Goal: Task Accomplishment & Management: Use online tool/utility

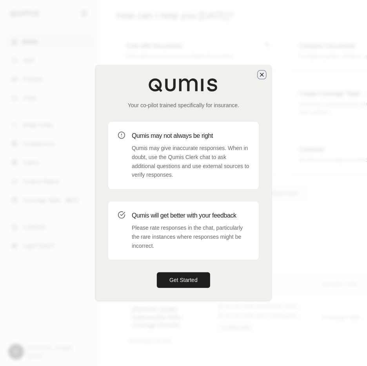
click at [262, 75] on icon "button" at bounding box center [262, 74] width 3 height 3
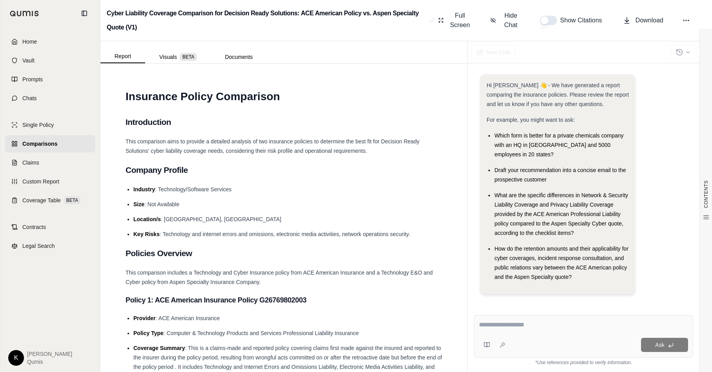
scroll to position [1491, 0]
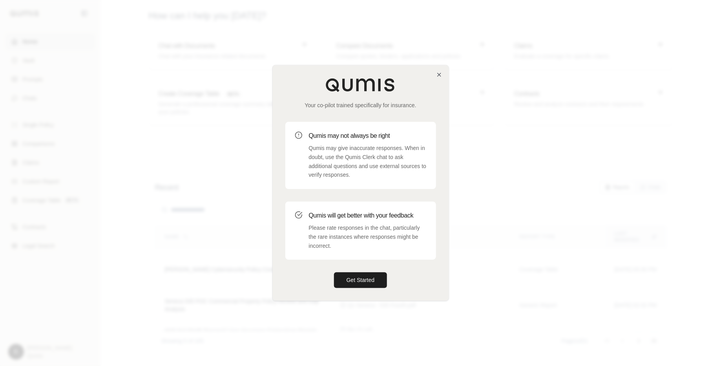
click at [339, 271] on div "Your co-pilot trained specifically for insurance. Qumis may not always be right…" at bounding box center [361, 182] width 176 height 235
click at [343, 277] on button "Get Started" at bounding box center [360, 280] width 53 height 16
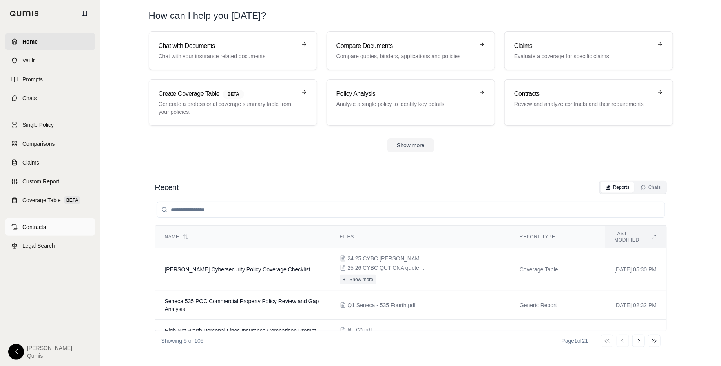
click at [29, 226] on span "Contracts" at bounding box center [34, 227] width 24 height 8
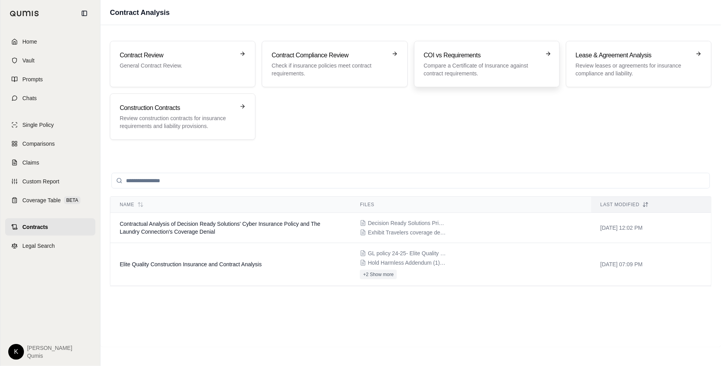
click at [488, 64] on p "Compare a Certificate of Insurance against contract requirements." at bounding box center [481, 70] width 115 height 16
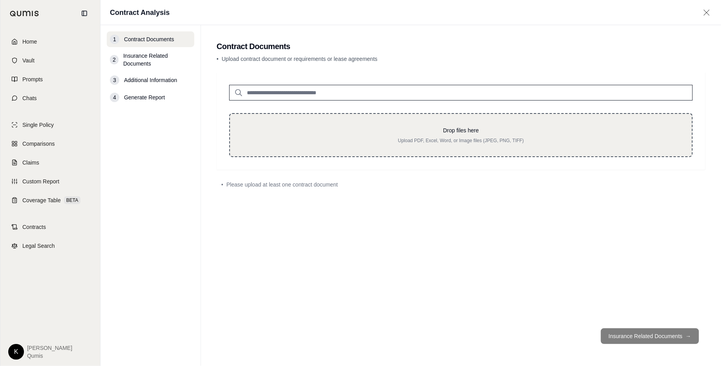
click at [472, 141] on p "Upload PDF, Excel, Word, or Image files (JPEG, PNG, TIFF)" at bounding box center [460, 140] width 437 height 6
type input "**********"
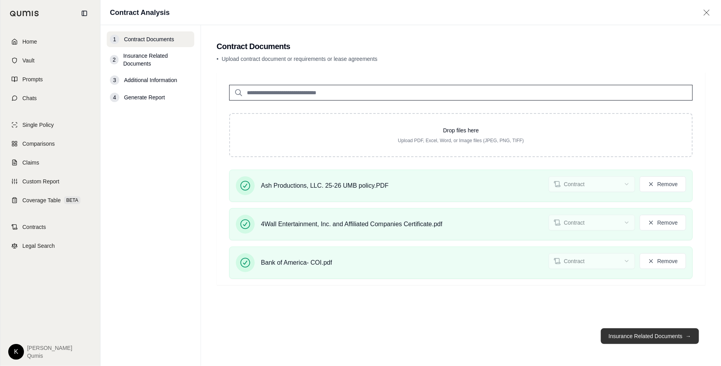
click at [641, 341] on button "Insurance Related Documents →" at bounding box center [650, 336] width 98 height 16
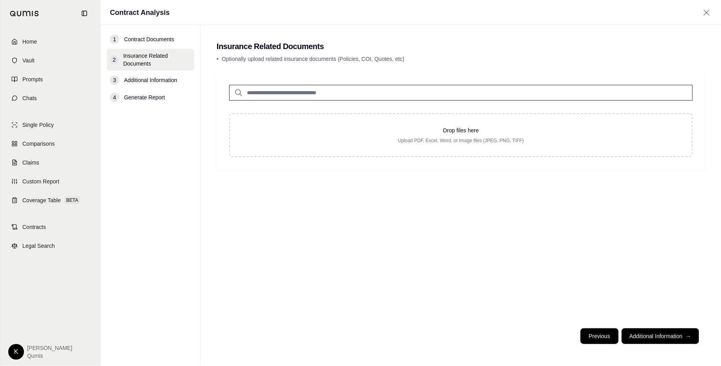
click at [597, 337] on button "Previous" at bounding box center [599, 336] width 38 height 16
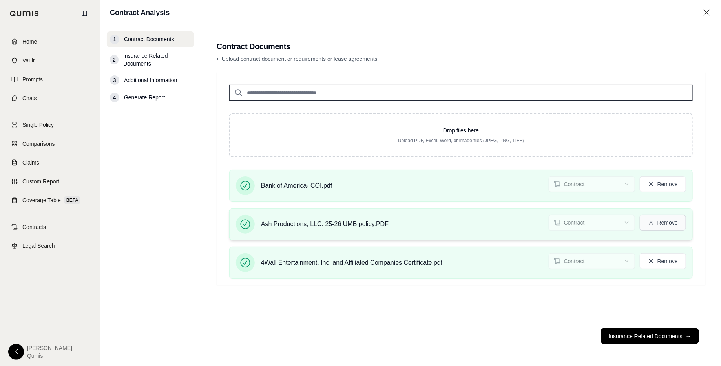
click at [657, 222] on button "Remove" at bounding box center [663, 223] width 46 height 16
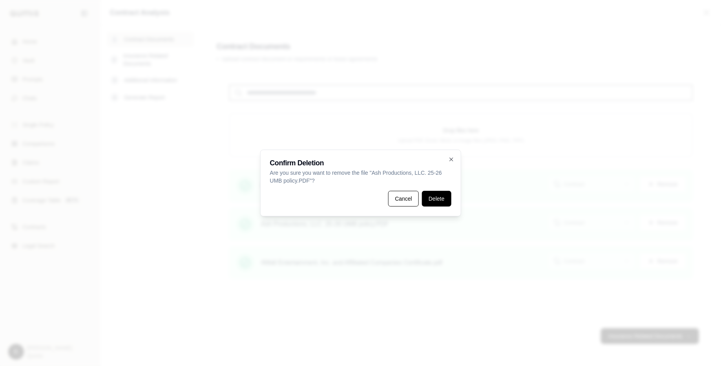
click at [448, 204] on button "Delete" at bounding box center [436, 199] width 29 height 16
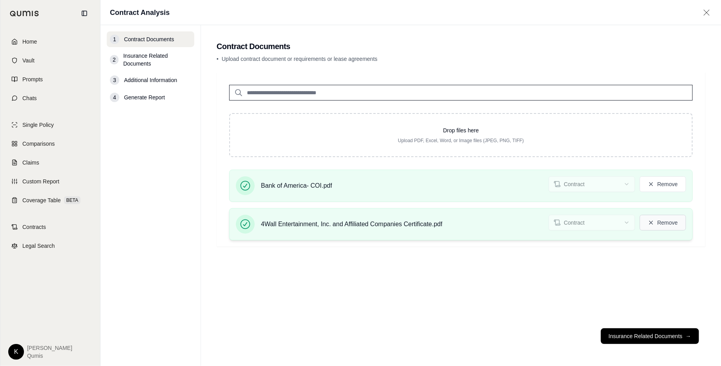
click at [660, 222] on button "Remove" at bounding box center [663, 223] width 46 height 16
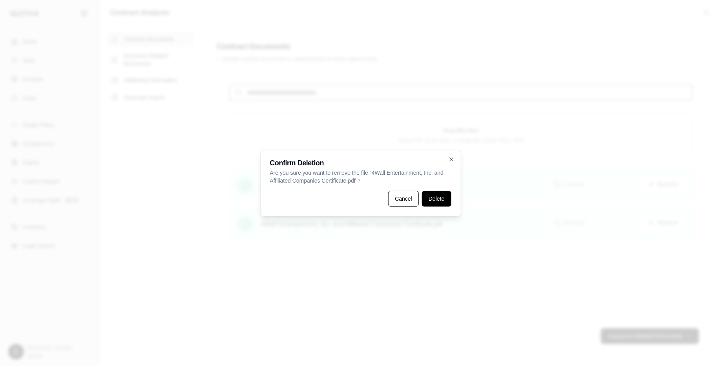
click at [450, 199] on button "Delete" at bounding box center [436, 199] width 29 height 16
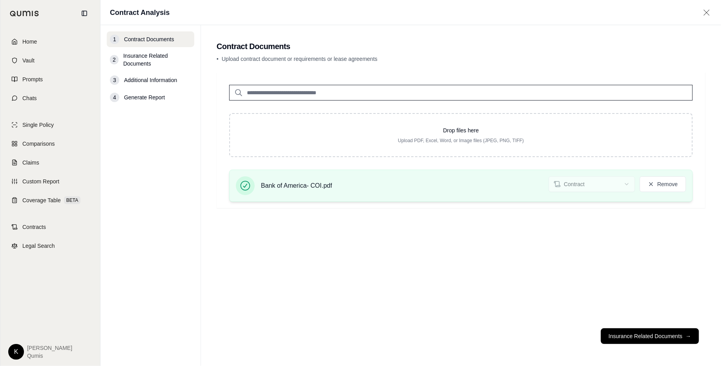
click at [659, 191] on div "Bank of America- COI.pdf Contract Remove" at bounding box center [461, 185] width 450 height 19
click at [659, 188] on button "Remove" at bounding box center [663, 184] width 46 height 16
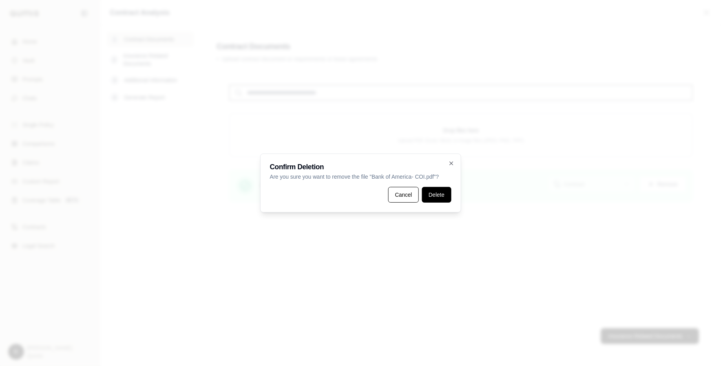
click at [437, 195] on button "Delete" at bounding box center [436, 195] width 29 height 16
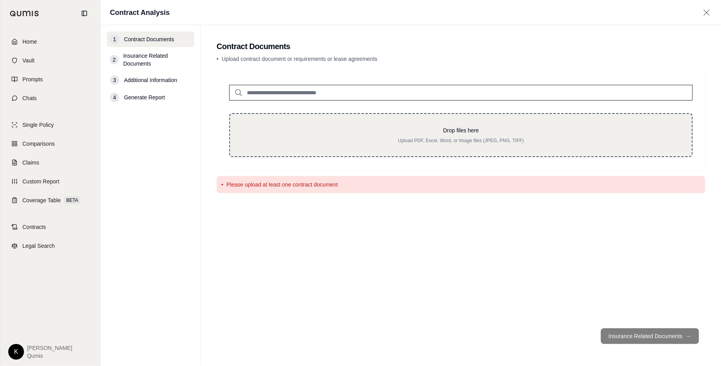
click at [453, 127] on p "Drop files here" at bounding box center [460, 130] width 437 height 8
type input "**********"
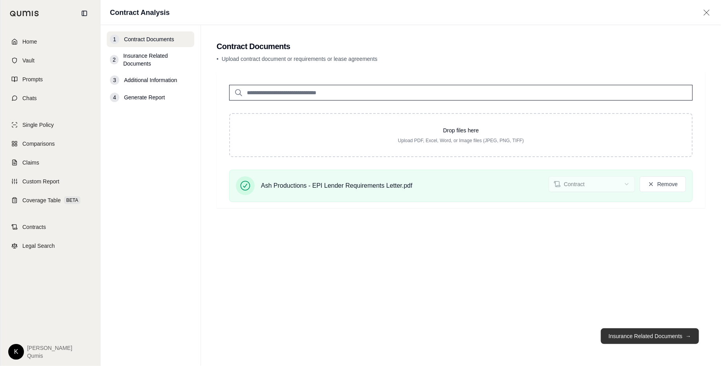
click at [649, 337] on button "Insurance Related Documents →" at bounding box center [650, 336] width 98 height 16
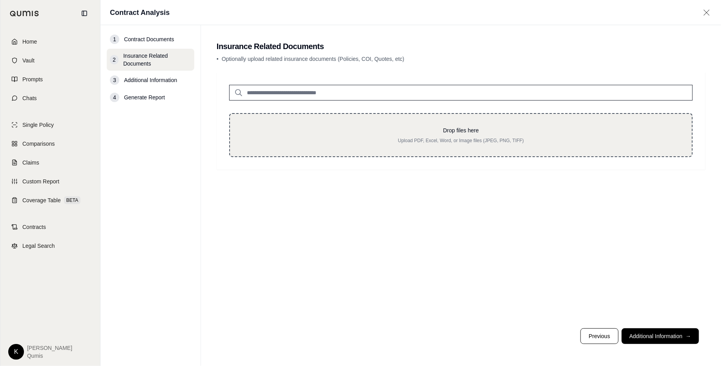
click at [439, 138] on p "Upload PDF, Excel, Word, or Image files (JPEG, PNG, TIFF)" at bounding box center [460, 140] width 437 height 6
type input "**********"
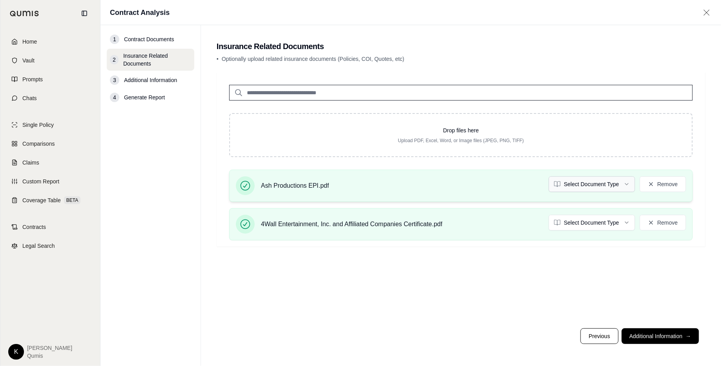
click at [574, 187] on html "Home Vault Prompts Chats Single Policy Comparisons Claims Custom Report Coverag…" at bounding box center [360, 183] width 721 height 366
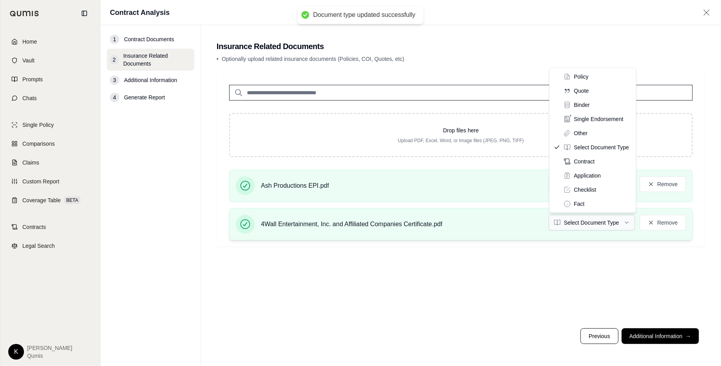
click at [616, 221] on html "Document type updated successfully Home Vault Prompts Chats Single Policy Compa…" at bounding box center [360, 183] width 721 height 366
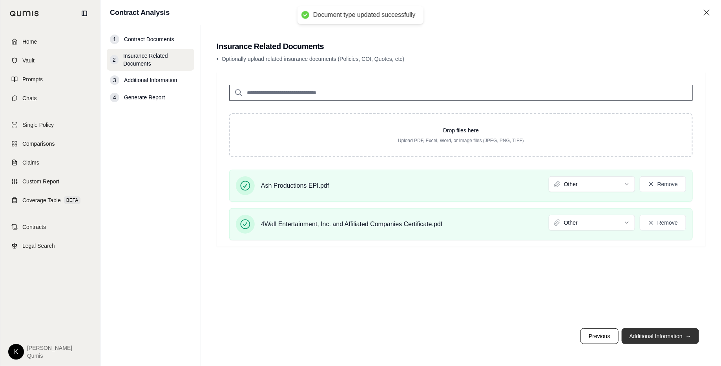
click at [677, 332] on button "Additional Information →" at bounding box center [659, 336] width 77 height 16
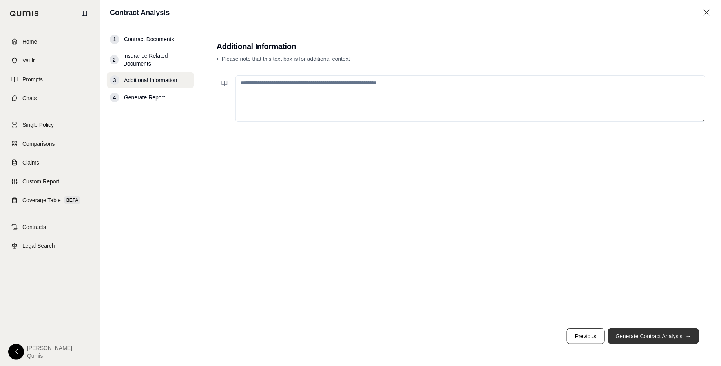
click at [637, 337] on button "Generate Contract Analysis →" at bounding box center [653, 336] width 91 height 16
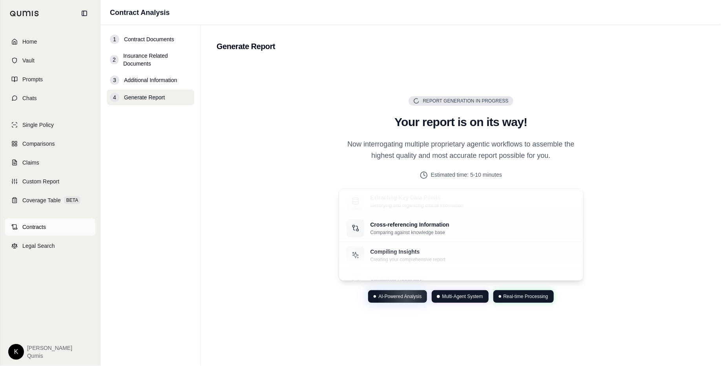
click at [42, 225] on span "Contracts" at bounding box center [34, 227] width 24 height 8
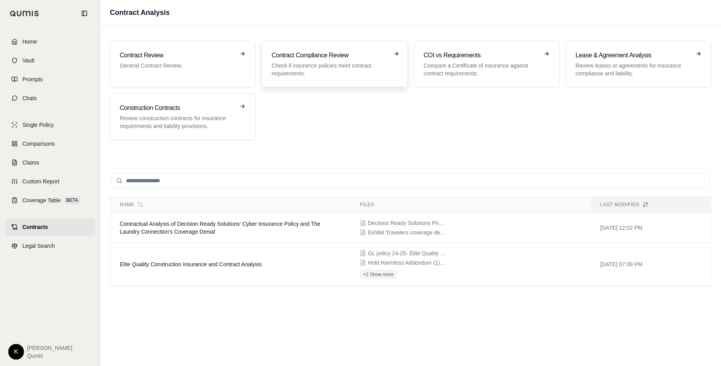
click at [333, 68] on p "Check if insurance policies meet contract requirements." at bounding box center [329, 70] width 115 height 16
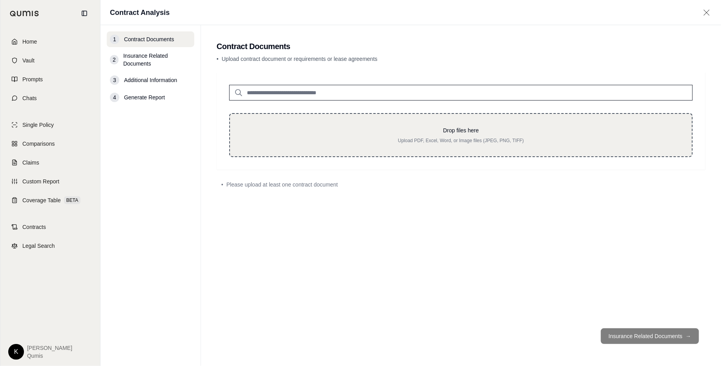
click at [442, 135] on div "Drop files here Upload PDF, Excel, Word, or Image files (JPEG, PNG, TIFF)" at bounding box center [460, 134] width 437 height 17
click at [443, 134] on p "Drop files here" at bounding box center [460, 130] width 437 height 8
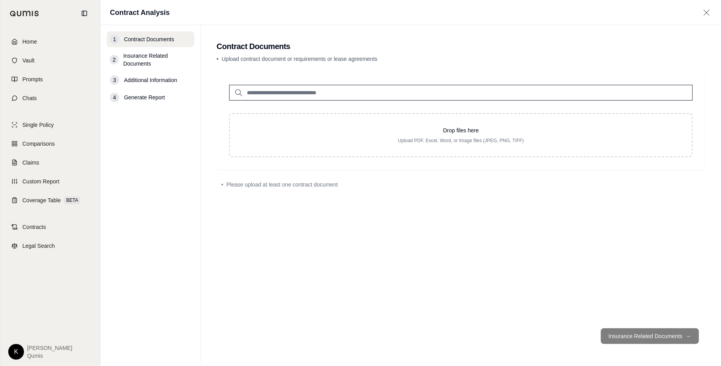
type input "**********"
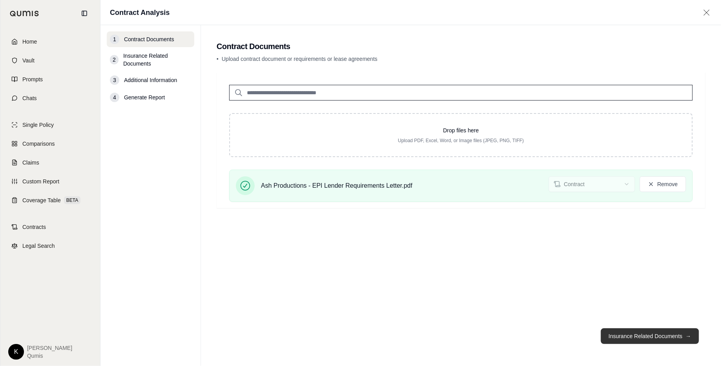
click at [618, 337] on button "Insurance Related Documents →" at bounding box center [650, 336] width 98 height 16
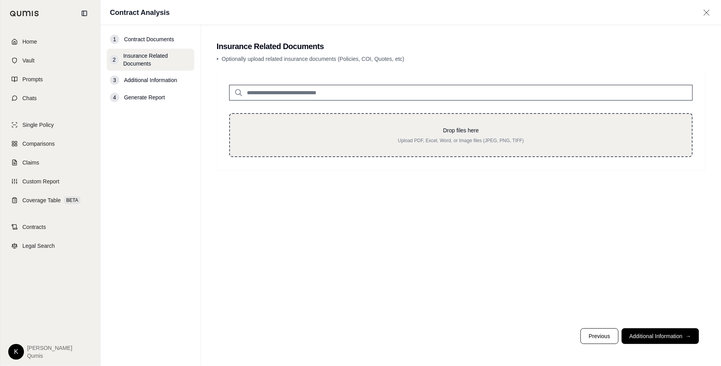
click at [459, 127] on p "Drop files here" at bounding box center [460, 130] width 437 height 8
type input "**********"
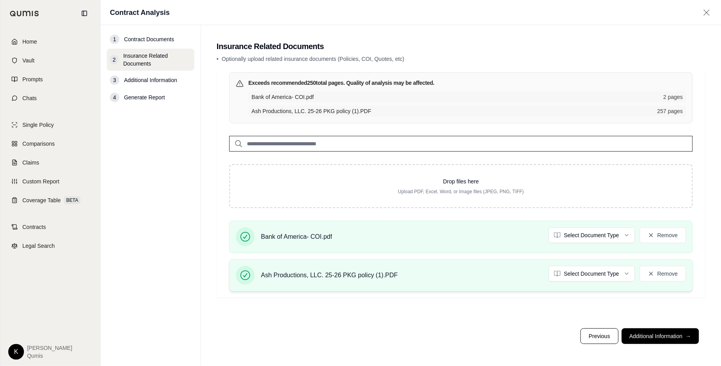
click at [597, 281] on div "Ash Productions, LLC. 25-26 PKG policy (1).PDF Select Document Type Remove" at bounding box center [461, 275] width 450 height 19
click at [598, 274] on html "Home Vault Prompts Chats Single Policy Comparisons Claims Custom Report Coverag…" at bounding box center [360, 183] width 721 height 366
click at [591, 237] on html "Home Vault Prompts Chats Single Policy Comparisons Claims Custom Report Coverag…" at bounding box center [360, 183] width 721 height 366
click at [661, 342] on button "Additional Information →" at bounding box center [659, 336] width 77 height 16
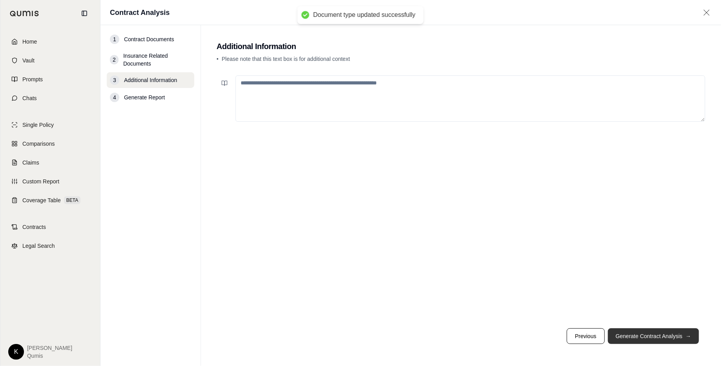
click at [634, 334] on button "Generate Contract Analysis →" at bounding box center [653, 336] width 91 height 16
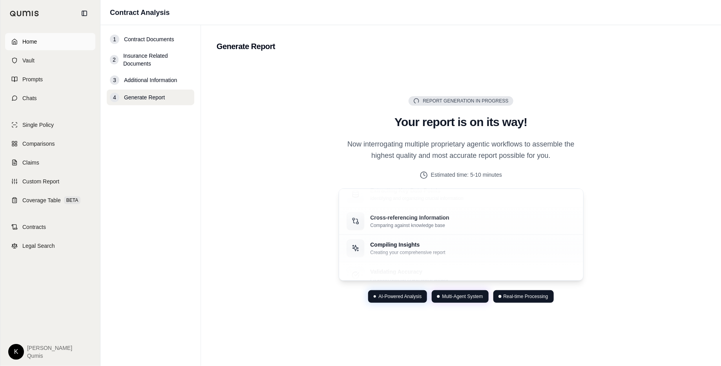
click at [41, 42] on link "Home" at bounding box center [50, 41] width 90 height 17
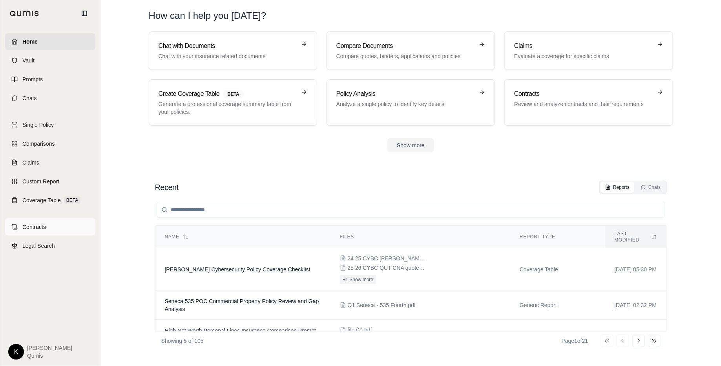
click at [40, 228] on span "Contracts" at bounding box center [34, 227] width 24 height 8
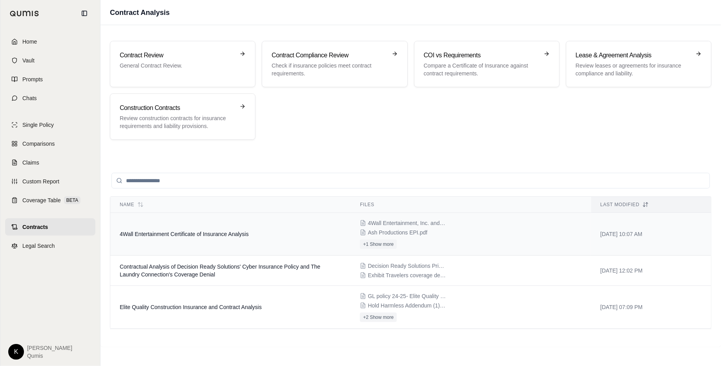
click at [240, 235] on span "4Wall Entertainment Certificate of Insurance Analysis" at bounding box center [184, 234] width 129 height 6
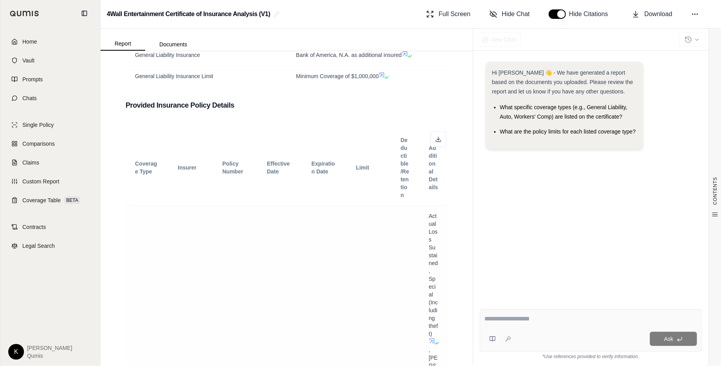
scroll to position [354, 0]
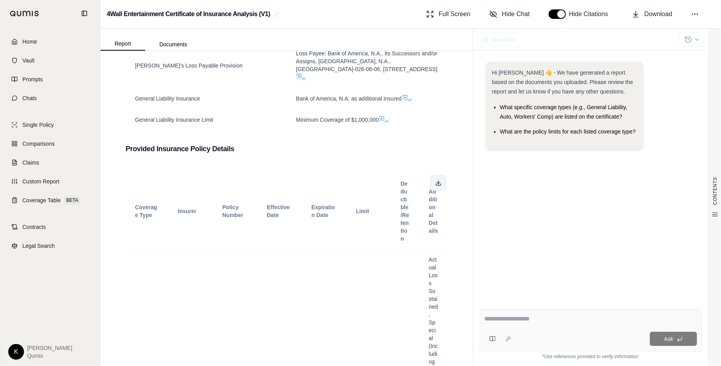
click at [437, 182] on polyline at bounding box center [438, 182] width 3 height 1
click at [514, 14] on span "Hide Chat" at bounding box center [516, 13] width 28 height 9
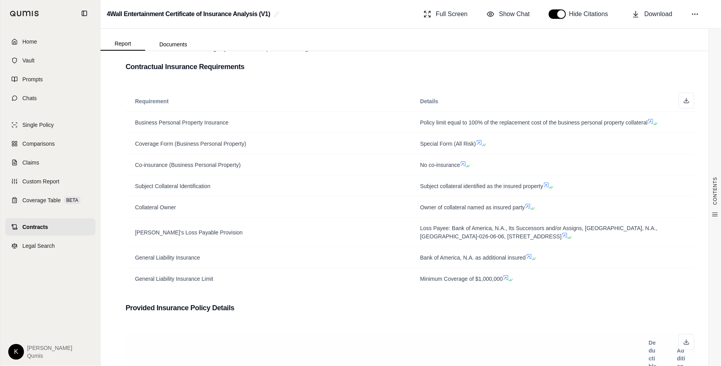
scroll to position [151, 0]
click at [648, 120] on icon at bounding box center [650, 122] width 6 height 6
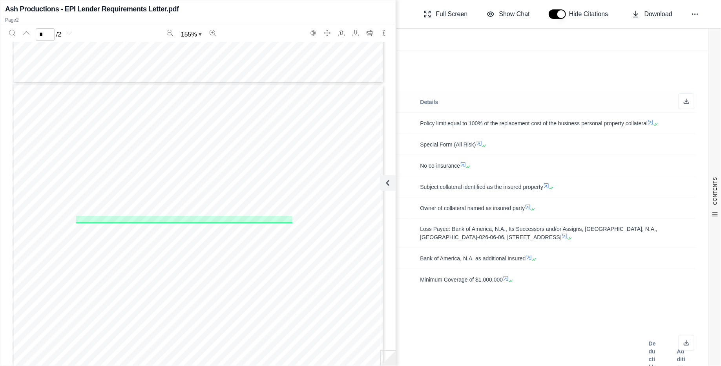
type input "*"
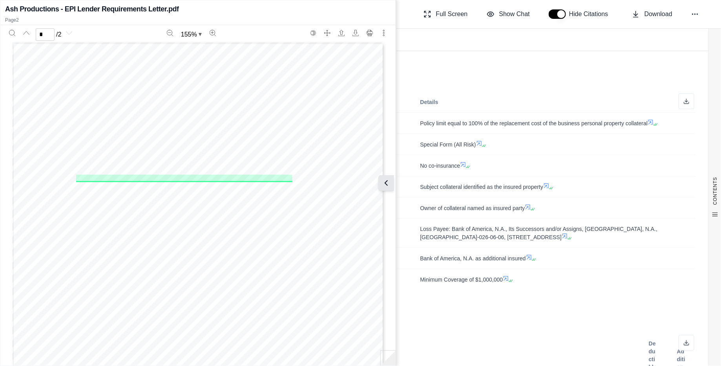
click at [386, 186] on icon at bounding box center [385, 182] width 9 height 9
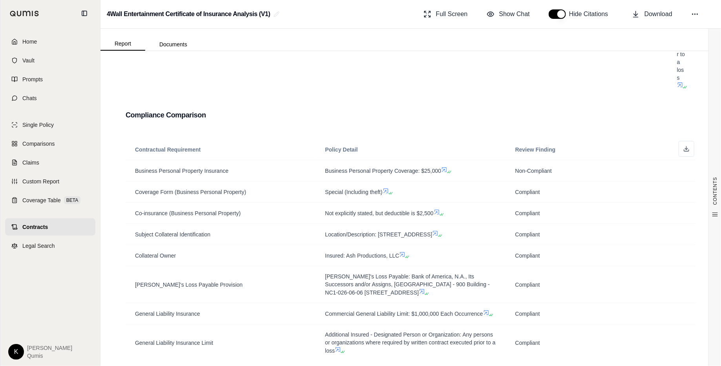
scroll to position [1554, 0]
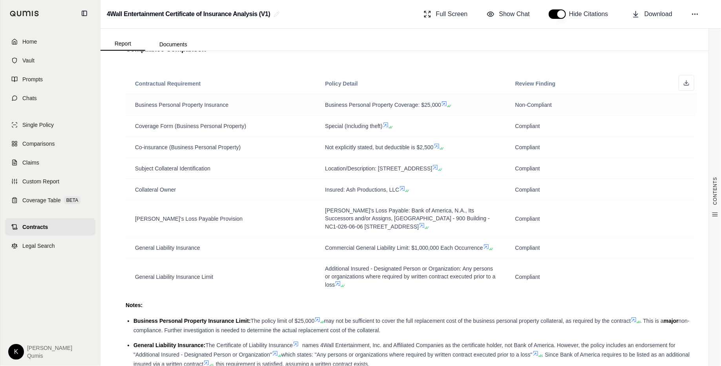
click at [442, 101] on icon at bounding box center [444, 103] width 5 height 5
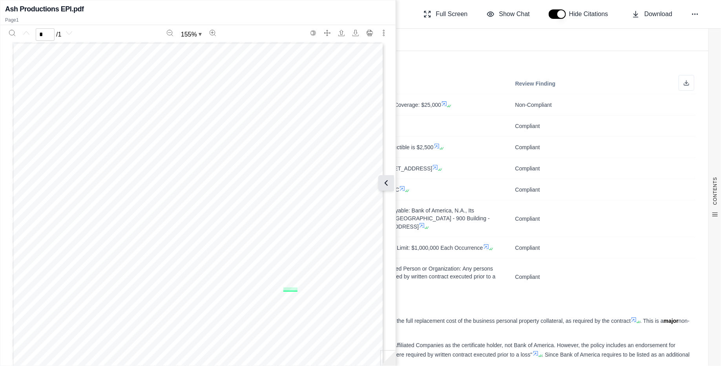
click at [388, 186] on icon at bounding box center [385, 182] width 9 height 9
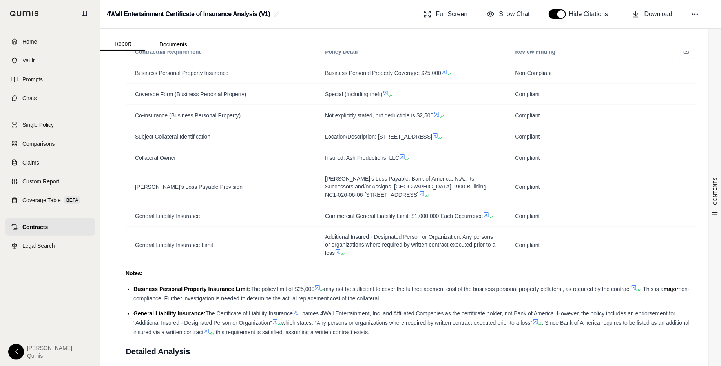
scroll to position [1761, 0]
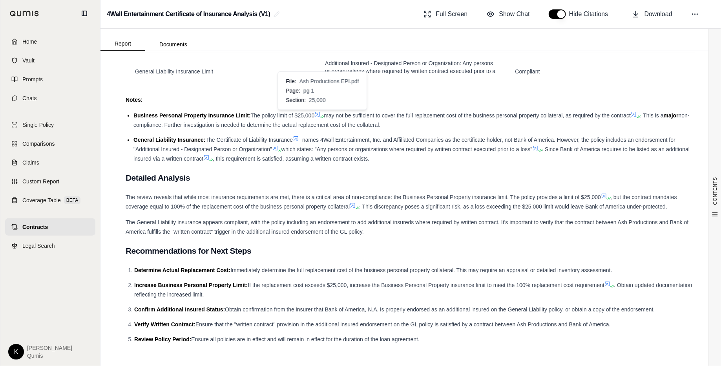
click at [320, 112] on icon at bounding box center [317, 114] width 5 height 5
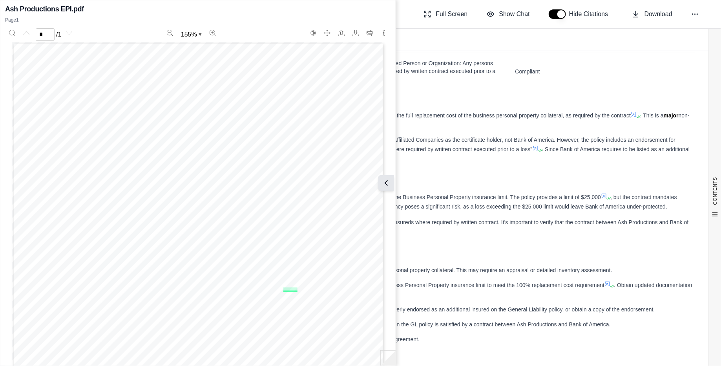
click at [387, 182] on icon at bounding box center [385, 182] width 9 height 9
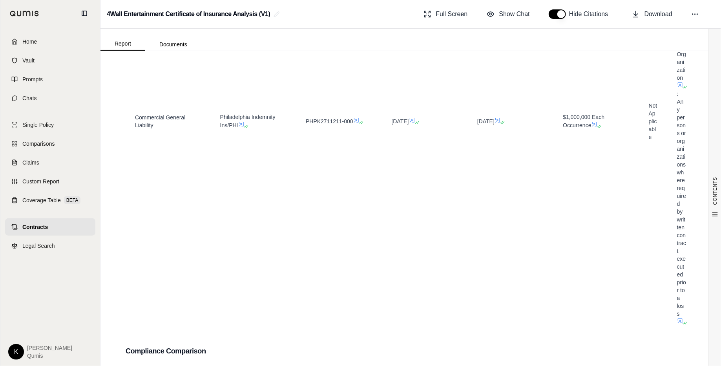
scroll to position [1177, 0]
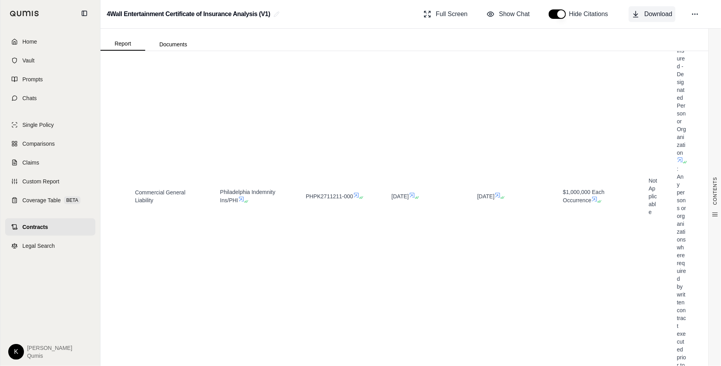
click at [653, 15] on span "Download" at bounding box center [658, 13] width 28 height 9
click at [692, 21] on div "Full Screen Show Chat Hide Citations Download" at bounding box center [567, 14] width 294 height 16
click at [693, 17] on icon at bounding box center [695, 14] width 8 height 8
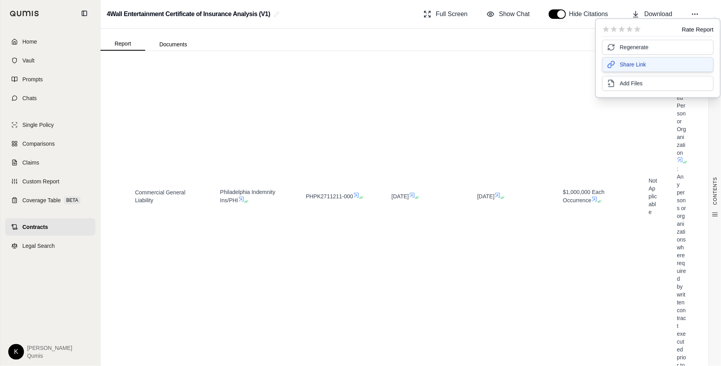
click at [665, 61] on button "Share Link" at bounding box center [657, 64] width 111 height 15
click at [46, 227] on span "Contracts" at bounding box center [35, 227] width 26 height 8
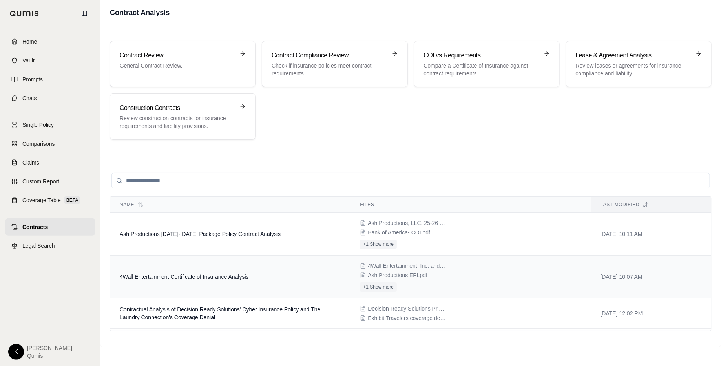
click at [206, 274] on span "4Wall Entertainment Certificate of Insurance Analysis" at bounding box center [184, 276] width 129 height 6
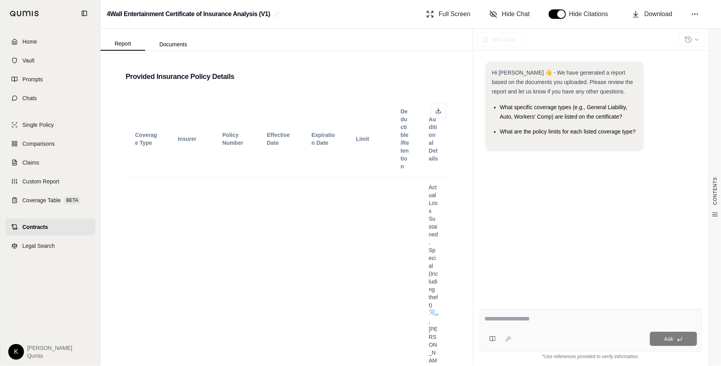
scroll to position [365, 0]
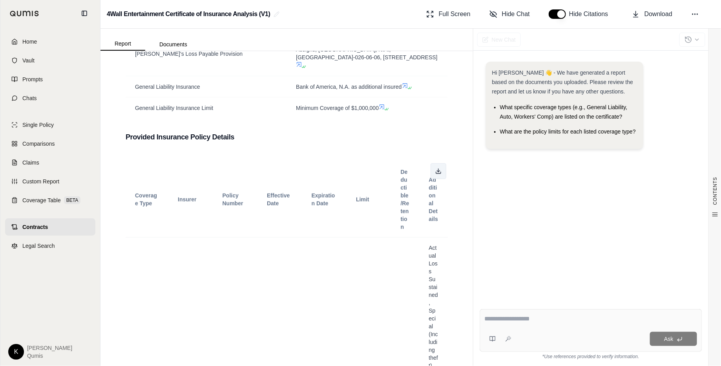
click at [435, 171] on icon at bounding box center [438, 171] width 6 height 6
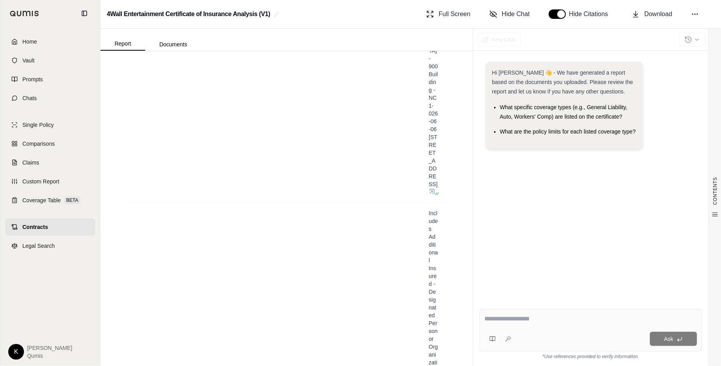
scroll to position [926, 0]
click at [507, 15] on span "Hide Chat" at bounding box center [516, 13] width 28 height 9
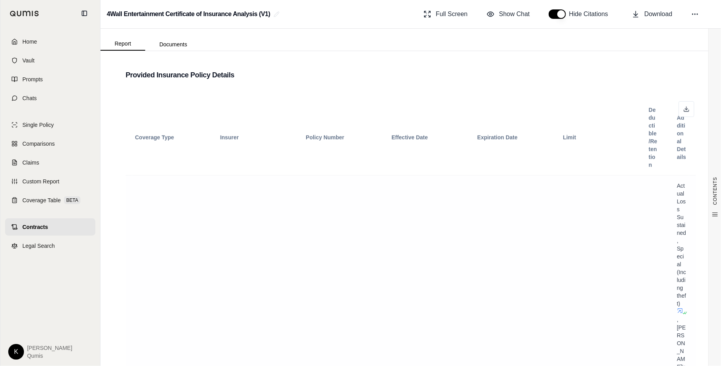
scroll to position [386, 0]
